Goal: Information Seeking & Learning: Find specific fact

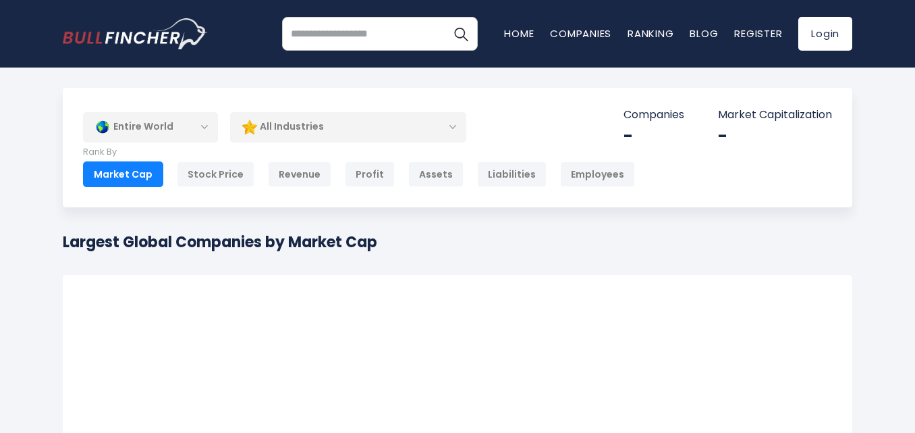
click at [209, 125] on div "Entire World" at bounding box center [150, 126] width 135 height 31
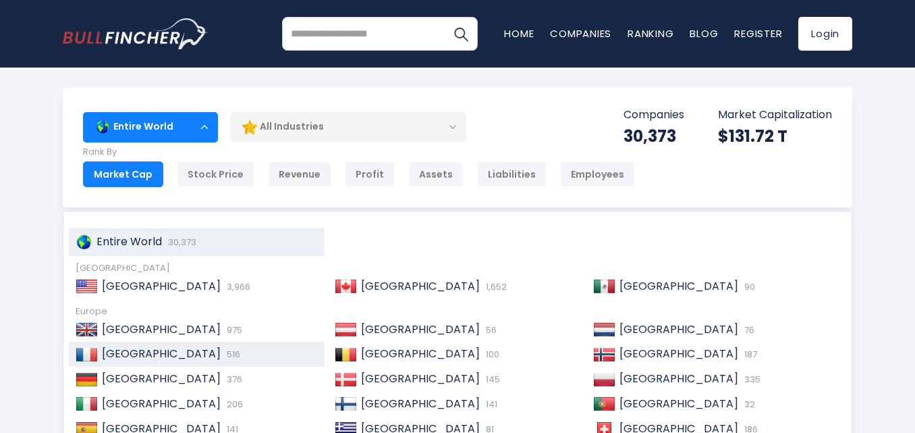
click at [160, 356] on div "France 516" at bounding box center [208, 354] width 220 height 14
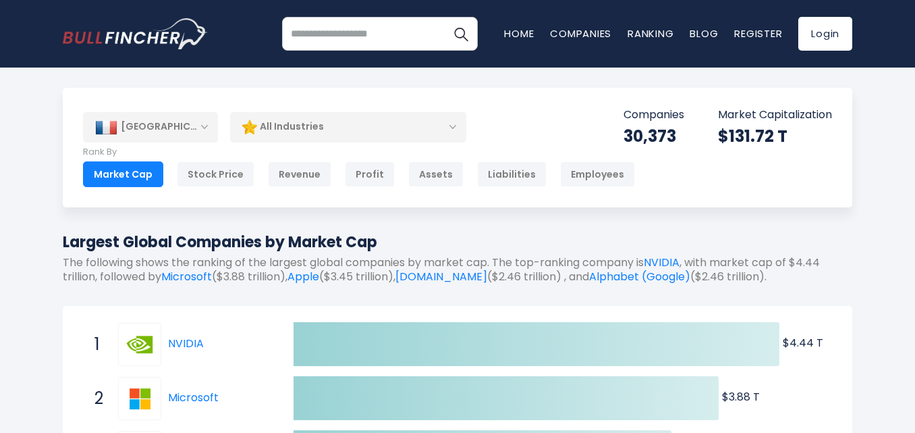
click at [449, 128] on div "All Industries" at bounding box center [348, 126] width 236 height 31
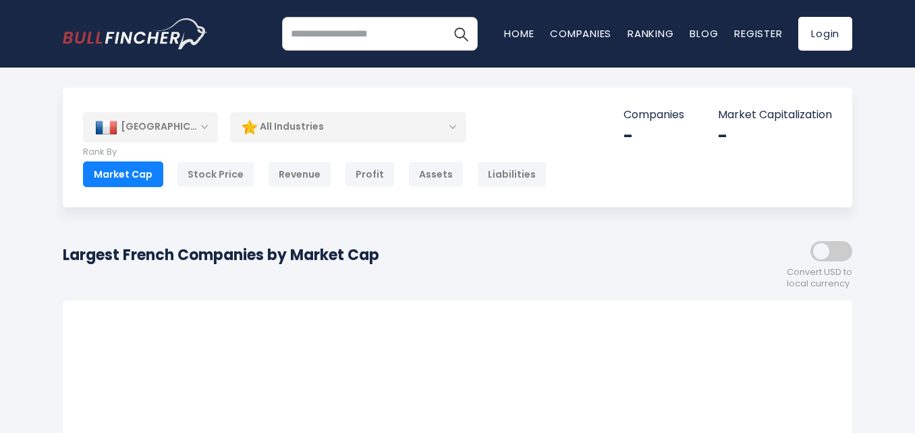
click at [373, 130] on div "All Industries" at bounding box center [348, 126] width 236 height 31
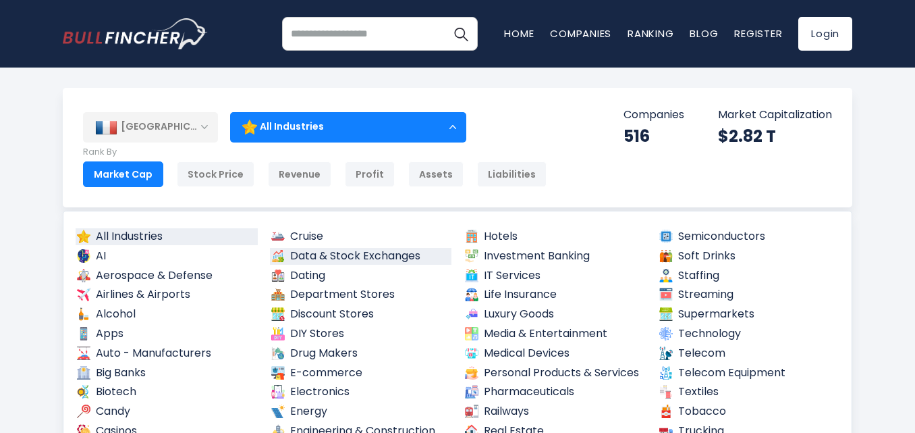
click at [360, 256] on link "Data & Stock Exchanges" at bounding box center [361, 256] width 182 height 17
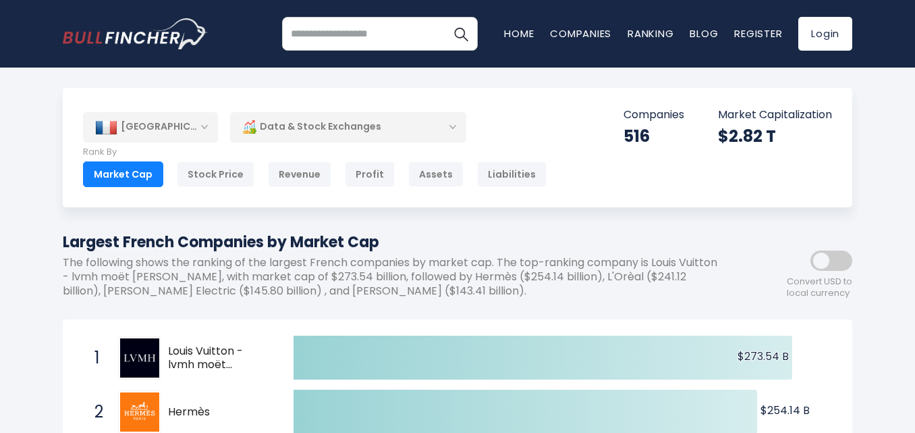
scroll to position [47, 0]
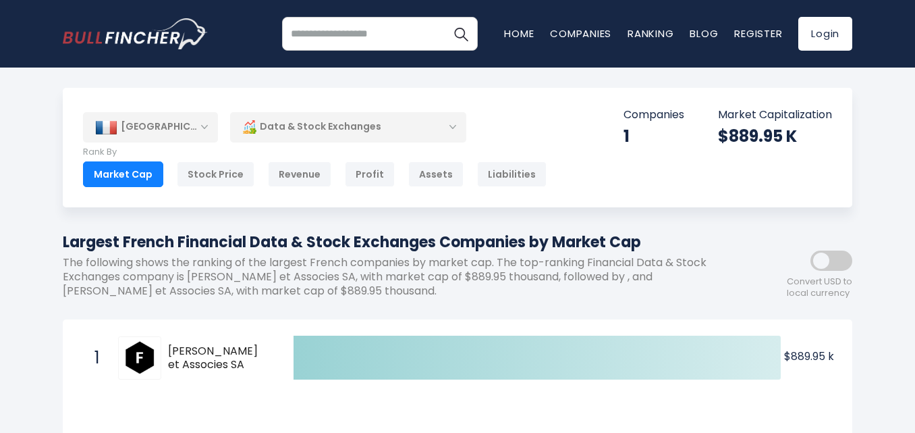
drag, startPoint x: 246, startPoint y: 367, endPoint x: 182, endPoint y: 346, distance: 68.1
click at [169, 347] on span "Nicolas Miguet et Associes SA" at bounding box center [219, 358] width 102 height 28
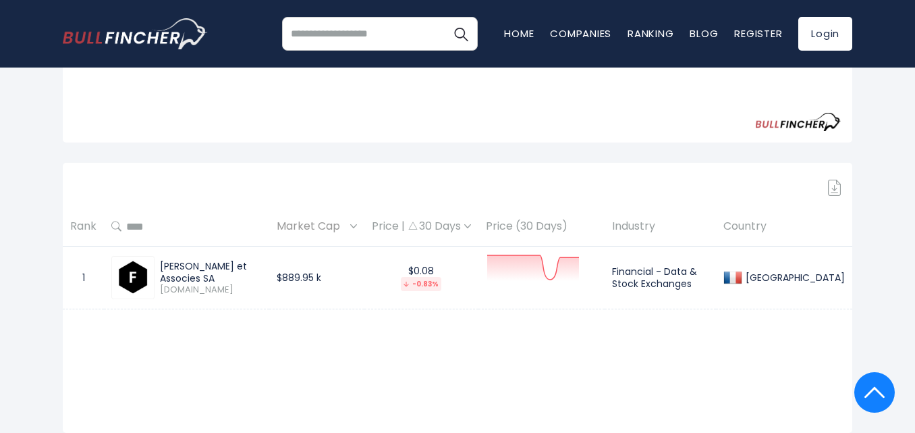
scroll to position [472, 0]
drag, startPoint x: 229, startPoint y: 274, endPoint x: 155, endPoint y: 263, distance: 75.1
click at [155, 263] on div "Nicolas Miguet et Associes SA MLNMA.PA" at bounding box center [208, 276] width 107 height 36
copy div "Nicolas Miguet et Associes SA"
